Goal: Task Accomplishment & Management: Use online tool/utility

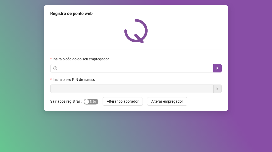
click at [90, 101] on span "Sim Não" at bounding box center [91, 102] width 15 height 6
click at [93, 84] on div "Insira o seu PIN de acesso" at bounding box center [135, 81] width 171 height 8
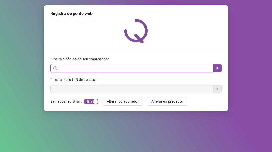
click at [92, 71] on input "text" at bounding box center [134, 68] width 152 height 6
click at [90, 69] on input "text" at bounding box center [134, 68] width 152 height 6
click at [140, 70] on input "text" at bounding box center [134, 68] width 152 height 6
click at [102, 70] on input "*" at bounding box center [134, 68] width 152 height 6
click at [108, 70] on input "*" at bounding box center [134, 68] width 152 height 6
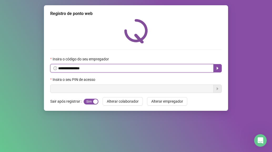
type input "**********"
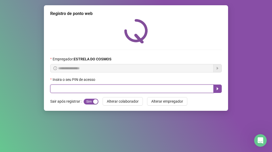
click at [118, 88] on input "text" at bounding box center [131, 89] width 163 height 8
type input "*****"
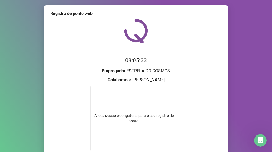
scroll to position [46, 0]
